Goal: Transaction & Acquisition: Book appointment/travel/reservation

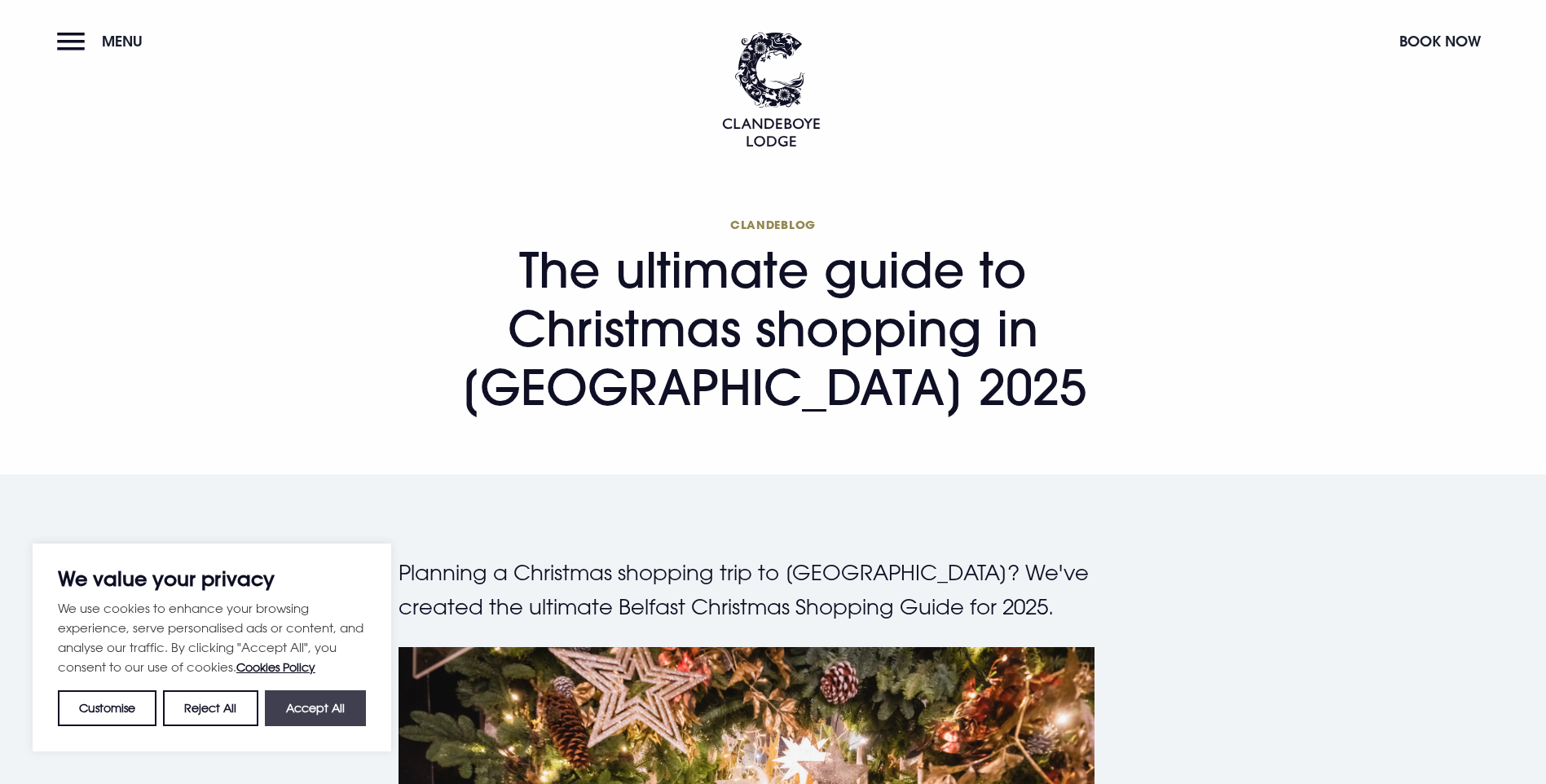
click at [328, 705] on button "Accept All" at bounding box center [315, 708] width 101 height 36
checkbox input "true"
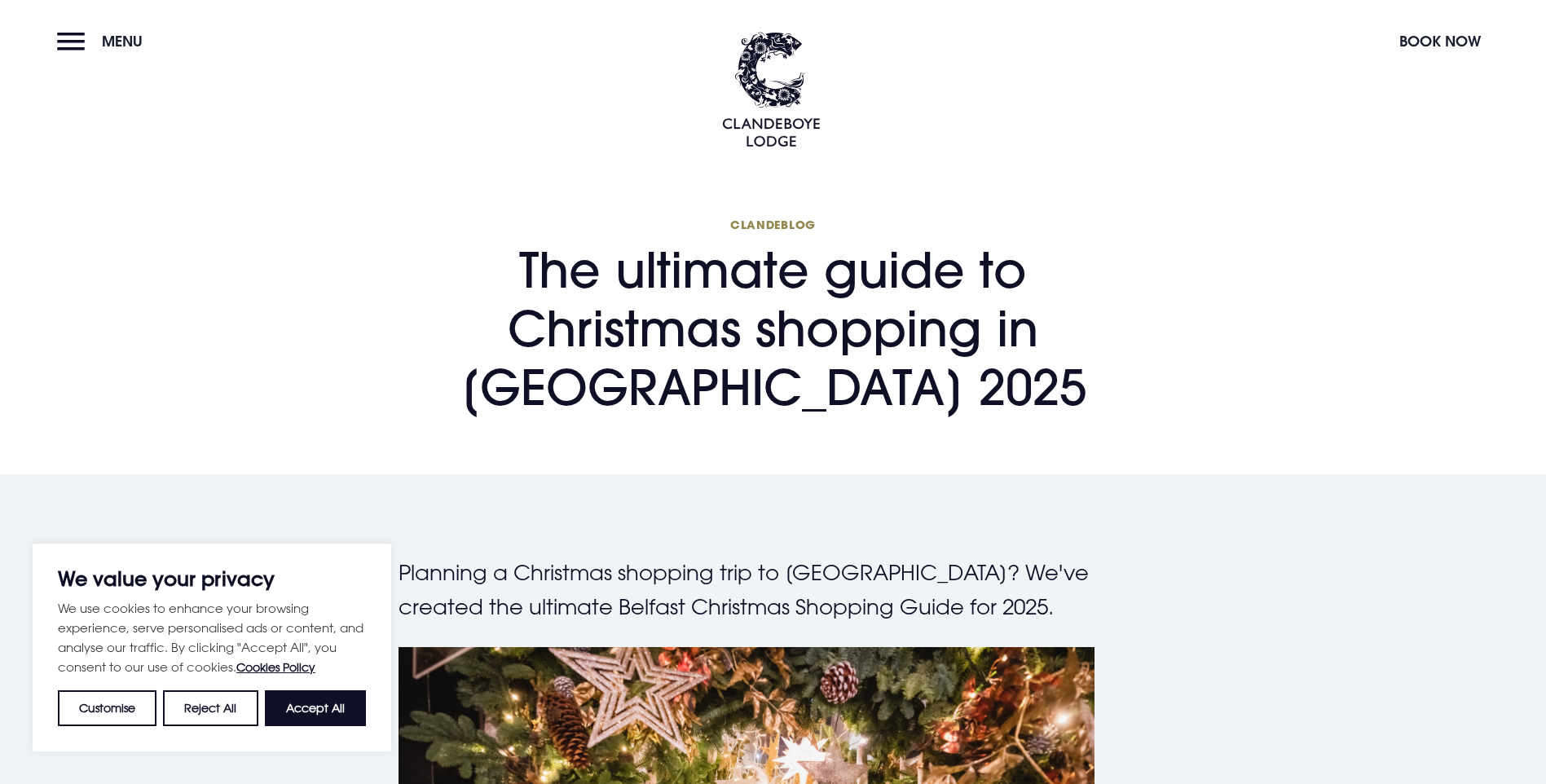
checkbox input "true"
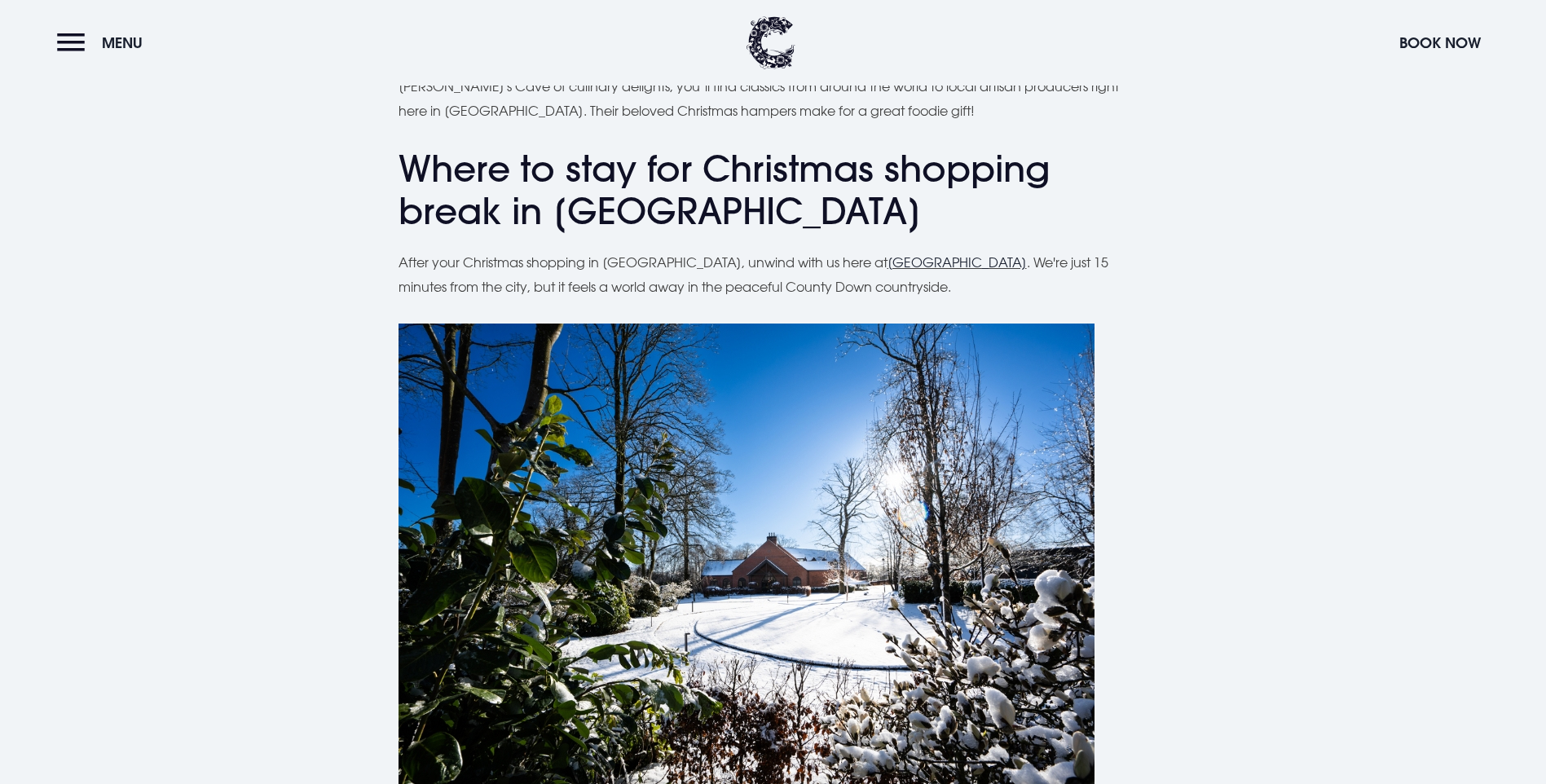
scroll to position [4076, 0]
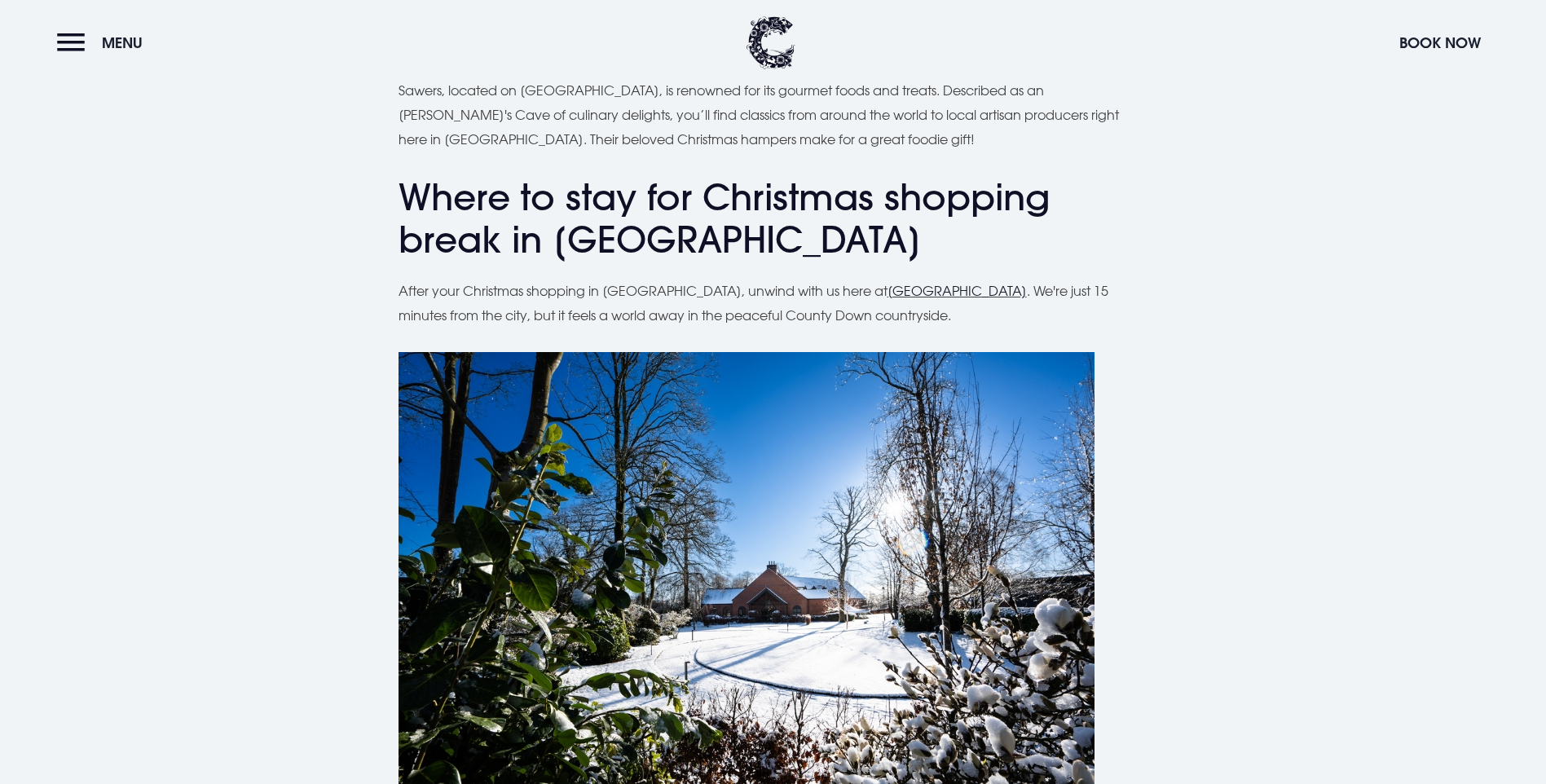
click at [888, 283] on link "Clandeboye Lodge" at bounding box center [958, 291] width 139 height 17
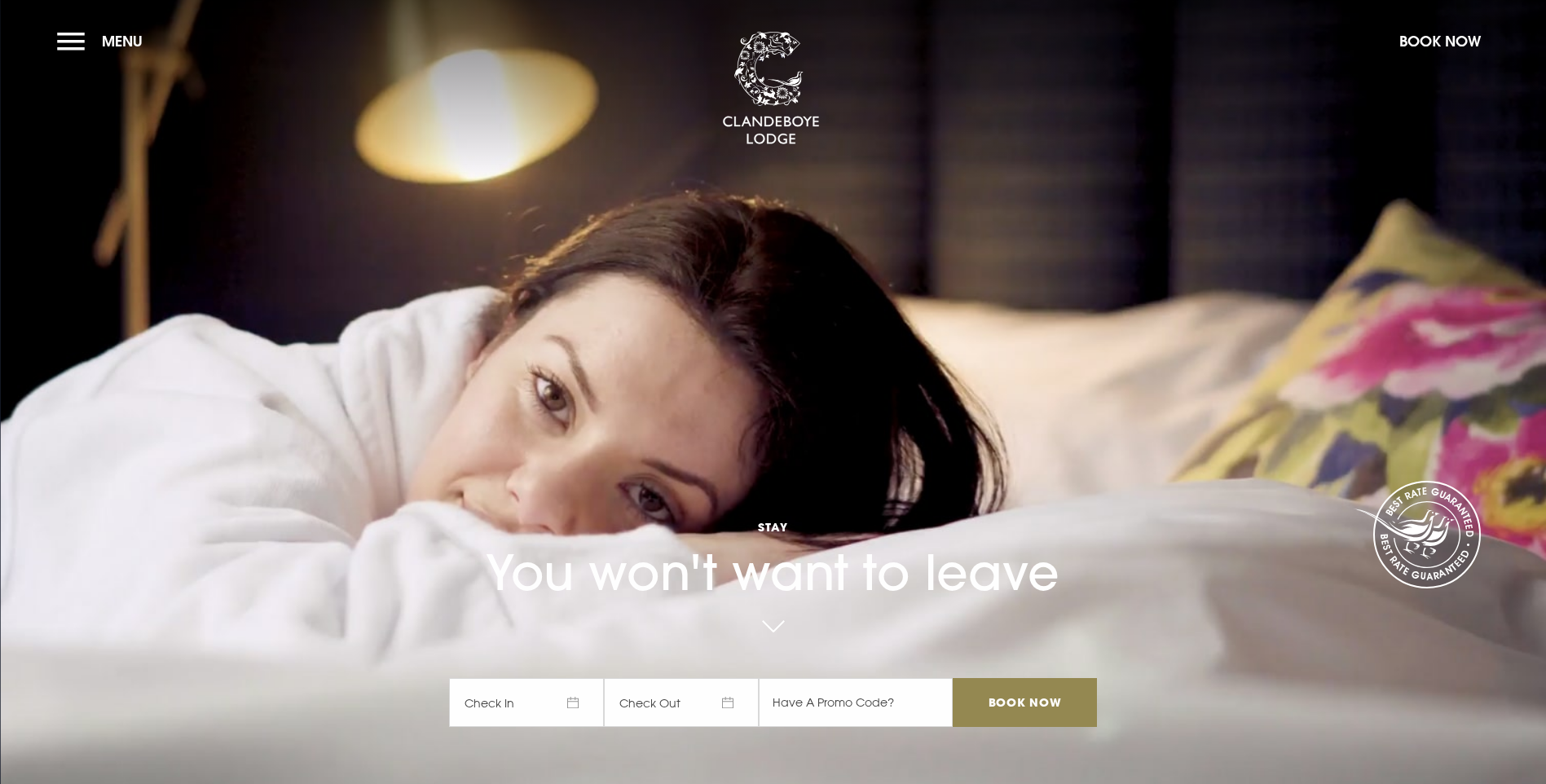
click at [579, 678] on span "Check In" at bounding box center [527, 703] width 155 height 49
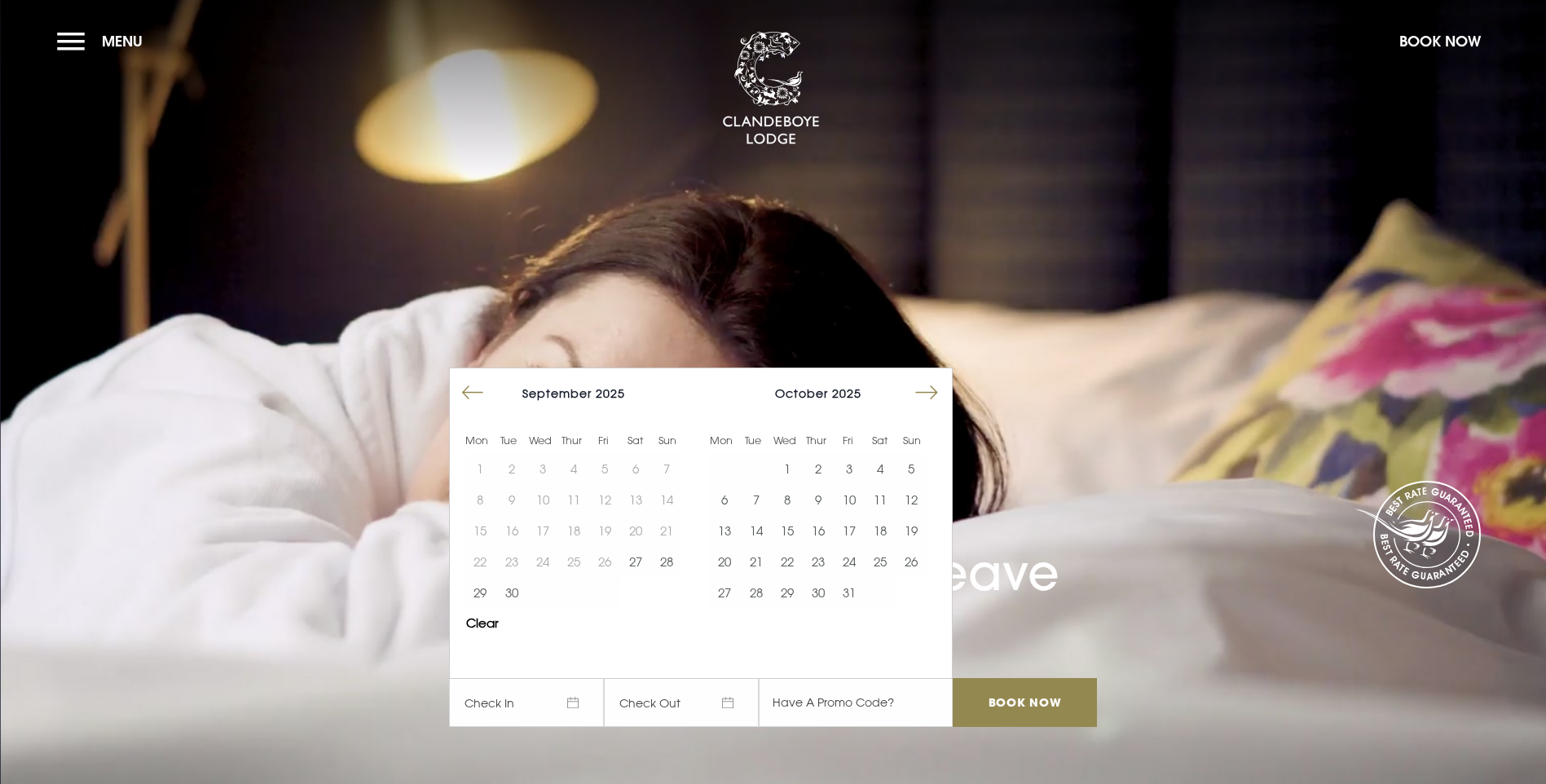
click at [931, 377] on button "Move forward to switch to the next month." at bounding box center [927, 392] width 31 height 31
click at [826, 484] on button "11" at bounding box center [817, 499] width 31 height 31
click at [919, 484] on button "14" at bounding box center [911, 499] width 31 height 31
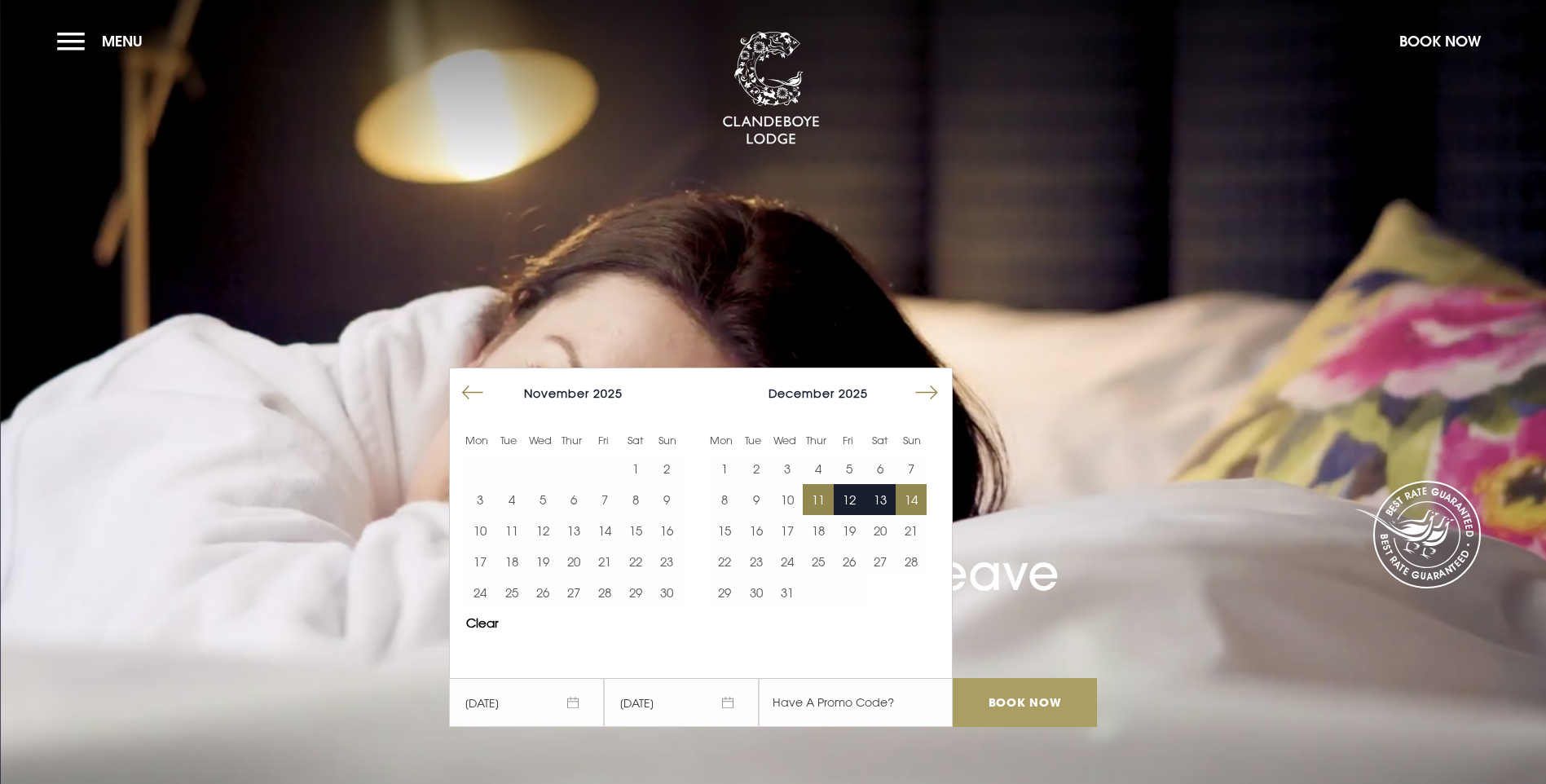
click at [1033, 678] on input "Book Now" at bounding box center [1025, 703] width 144 height 49
